Goal: Transaction & Acquisition: Book appointment/travel/reservation

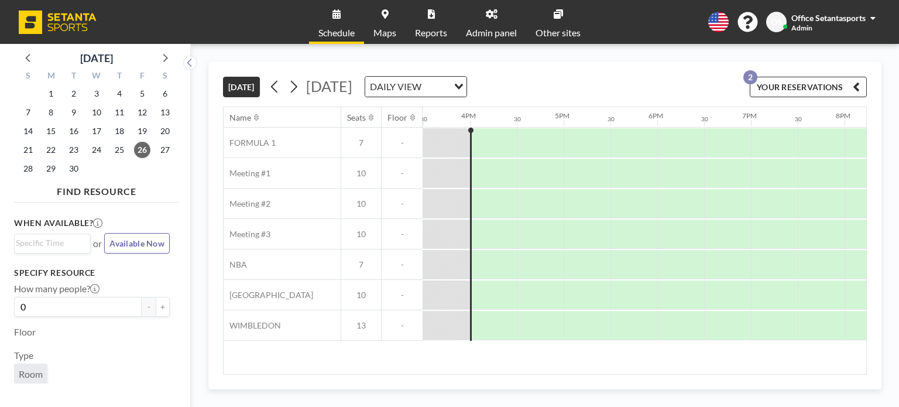
scroll to position [0, 1463]
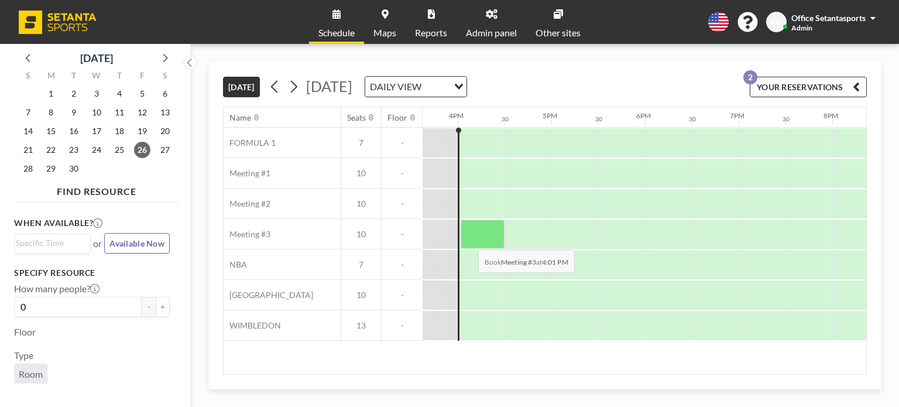
click at [469, 238] on div at bounding box center [483, 233] width 44 height 29
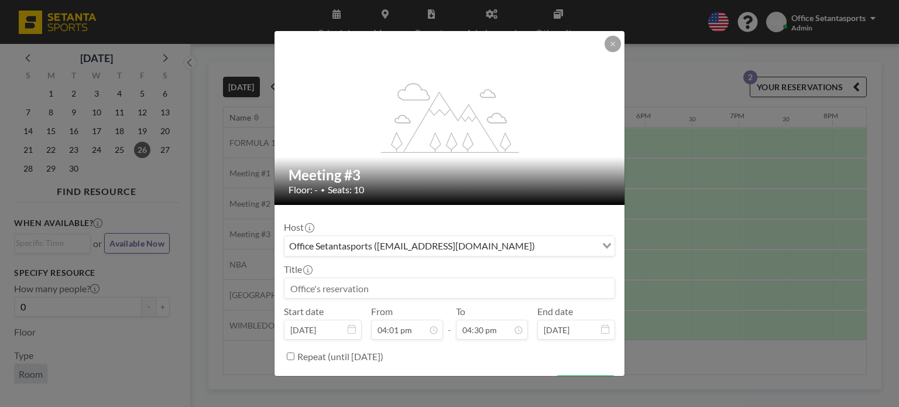
click at [397, 250] on div "Office Setantasports ([EMAIL_ADDRESS][DOMAIN_NAME])" at bounding box center [440, 245] width 312 height 18
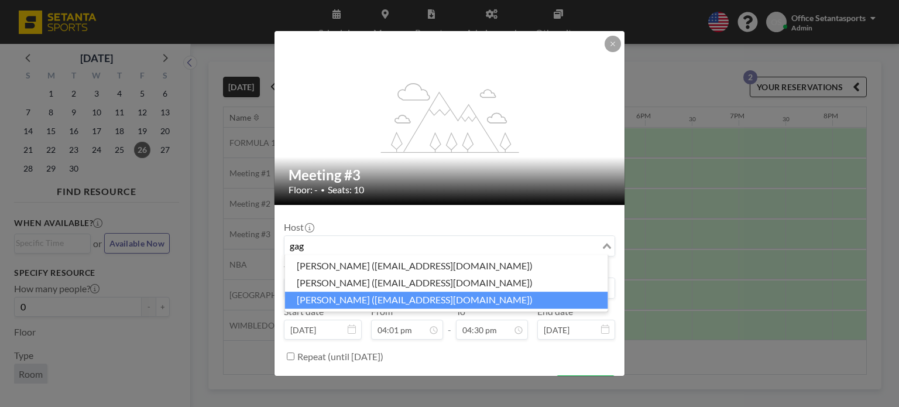
click at [390, 301] on li "[PERSON_NAME] ([EMAIL_ADDRESS][DOMAIN_NAME])" at bounding box center [446, 299] width 323 height 17
type input "gag"
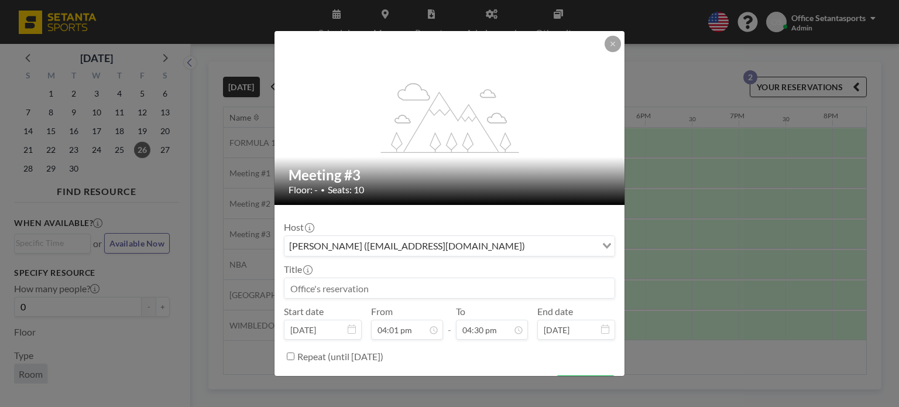
click at [362, 288] on input at bounding box center [449, 288] width 330 height 20
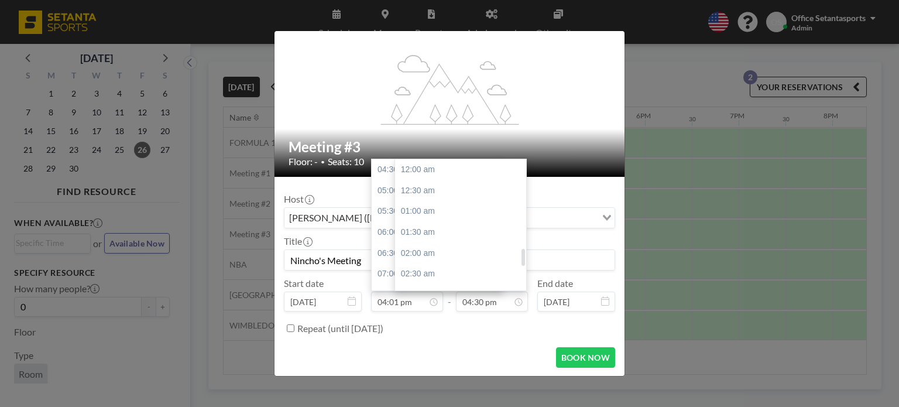
scroll to position [688, 0]
type input "Nincho's Meeting"
click at [429, 194] on div "05:00 pm" at bounding box center [463, 190] width 137 height 21
type input "05:00 pm"
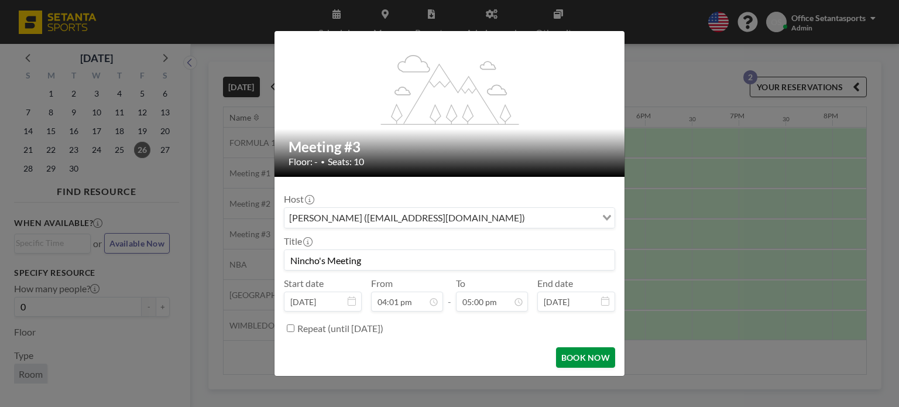
click at [574, 356] on button "BOOK NOW" at bounding box center [585, 357] width 59 height 20
